Goal: Transaction & Acquisition: Purchase product/service

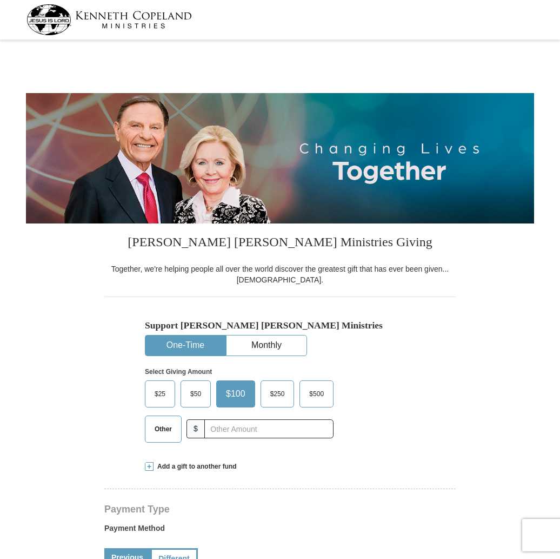
select select "CA"
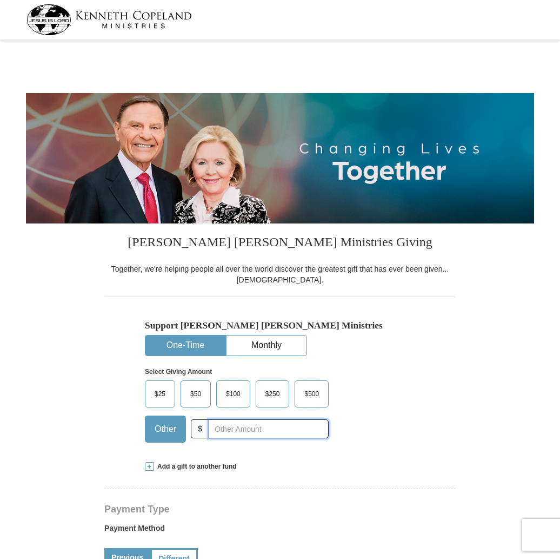
click at [213, 429] on input "text" at bounding box center [269, 428] width 120 height 19
type input "69"
click at [404, 411] on div "Select Giving Amount Amount must be a valid number The total gift cannot be les…" at bounding box center [280, 403] width 270 height 95
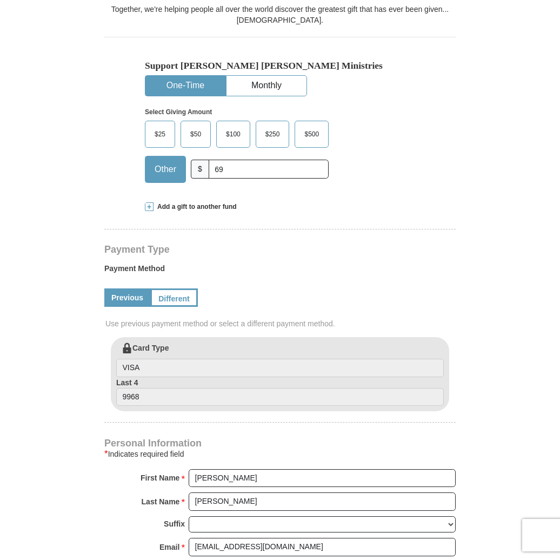
scroll to position [265, 0]
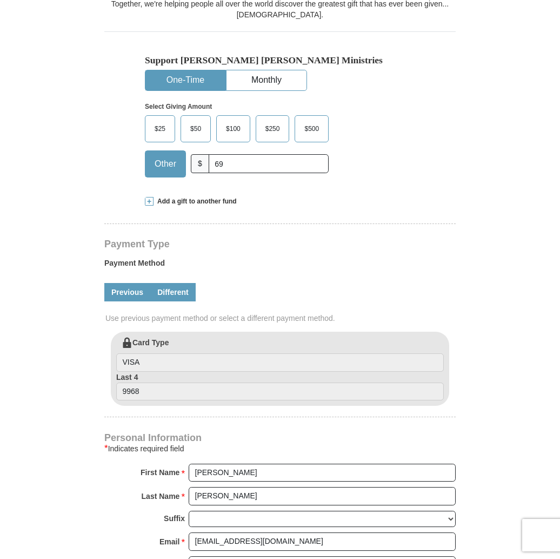
click at [172, 295] on link "Different" at bounding box center [172, 292] width 45 height 18
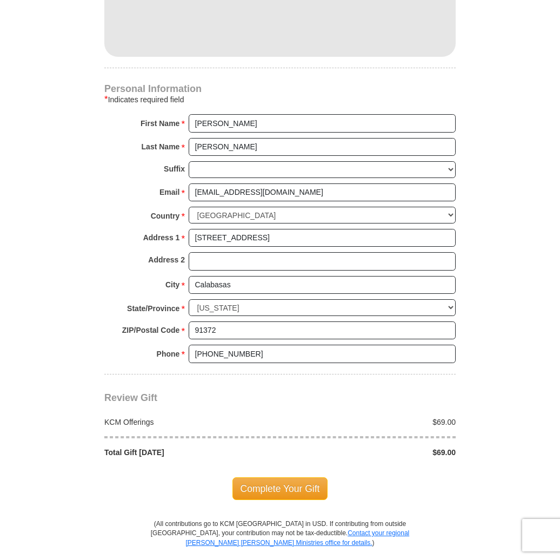
scroll to position [727, 0]
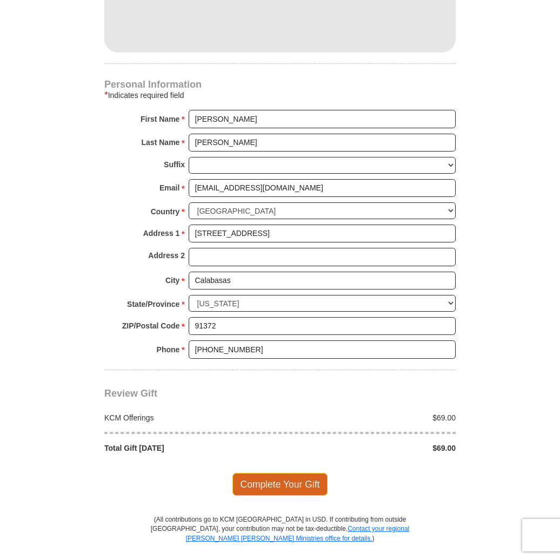
click at [266, 485] on span "Complete Your Gift" at bounding box center [281, 484] width 96 height 23
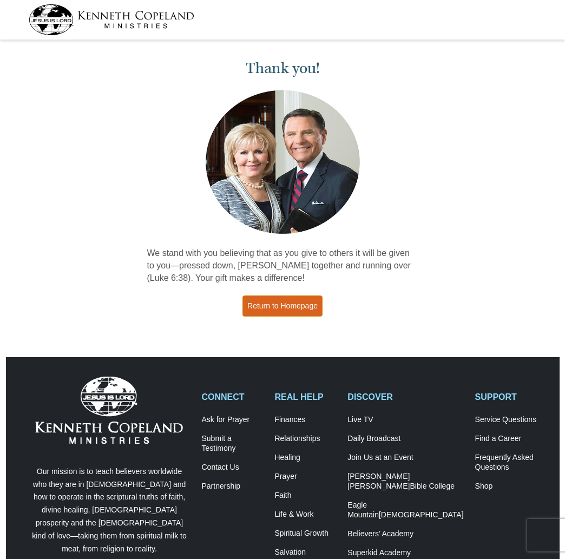
click at [293, 306] on link "Return to Homepage" at bounding box center [282, 305] width 80 height 21
